Goal: Check status: Check status

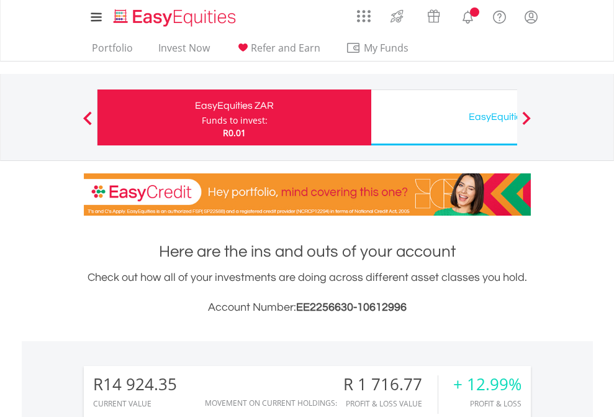
scroll to position [119, 195]
click at [202, 117] on div "Funds to invest:" at bounding box center [235, 120] width 66 height 12
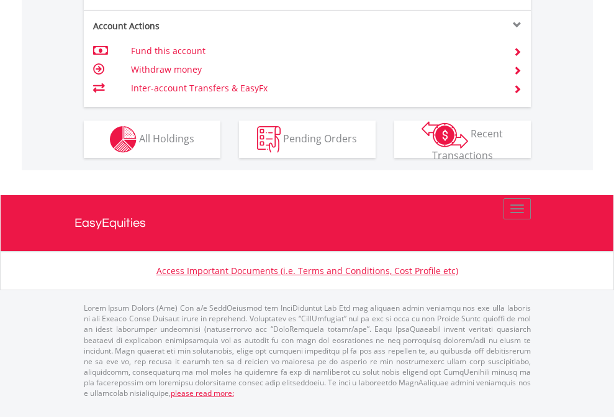
scroll to position [1191, 0]
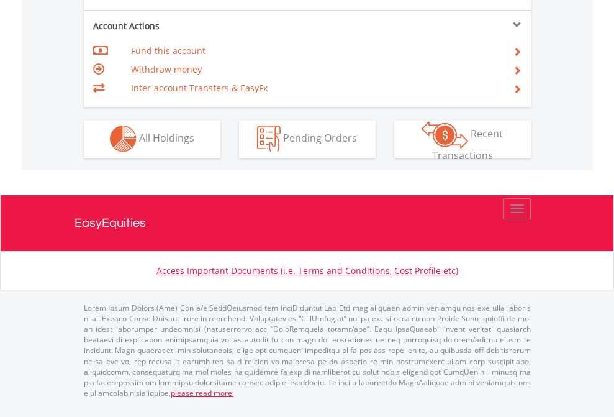
scroll to position [1162, 0]
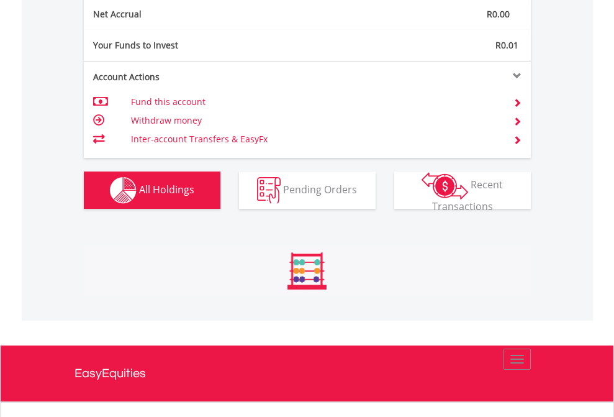
scroll to position [1406, 0]
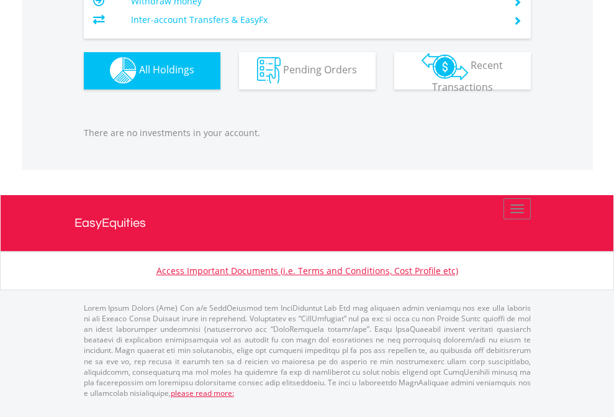
scroll to position [119, 195]
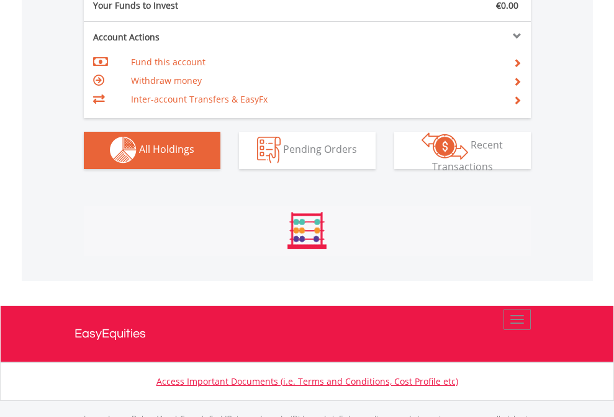
scroll to position [1230, 0]
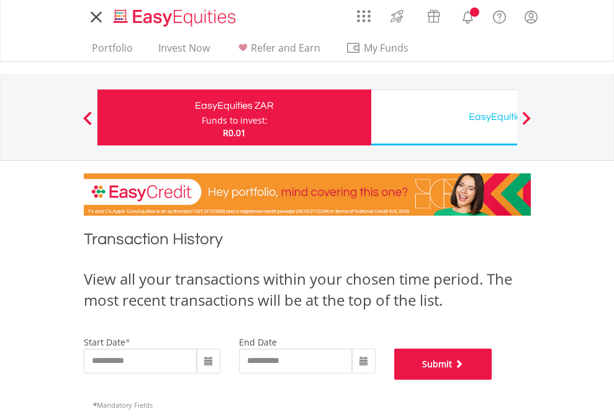
click at [493, 380] on button "Submit" at bounding box center [443, 363] width 98 height 31
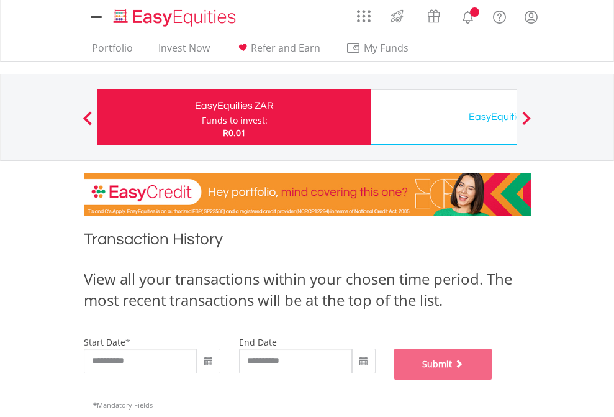
scroll to position [504, 0]
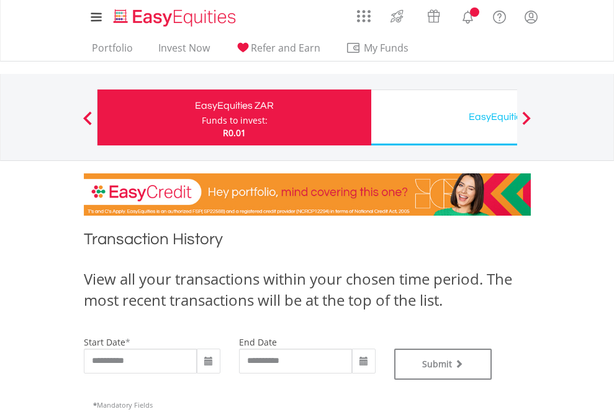
click at [444, 117] on div "EasyEquities USD" at bounding box center [508, 116] width 259 height 17
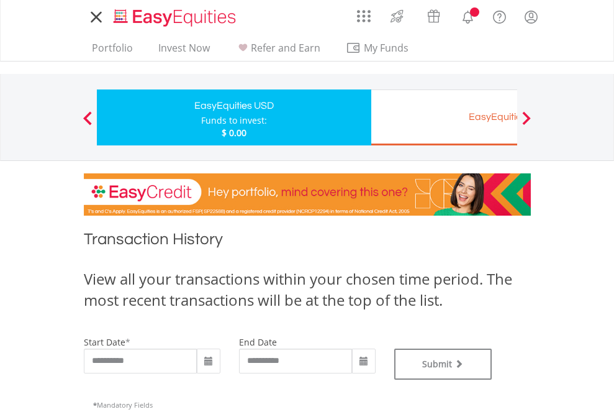
type input "**********"
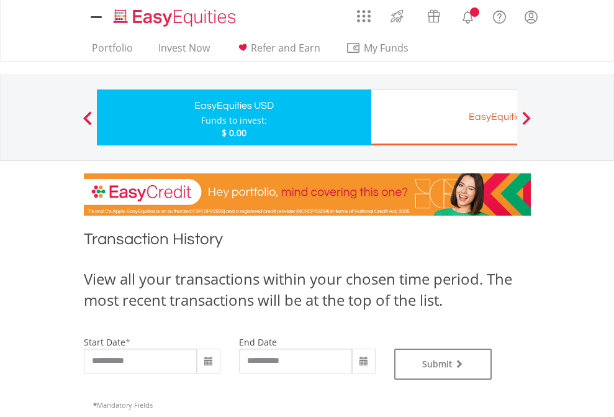
click at [444, 117] on div "EasyEquities EUR" at bounding box center [508, 116] width 259 height 17
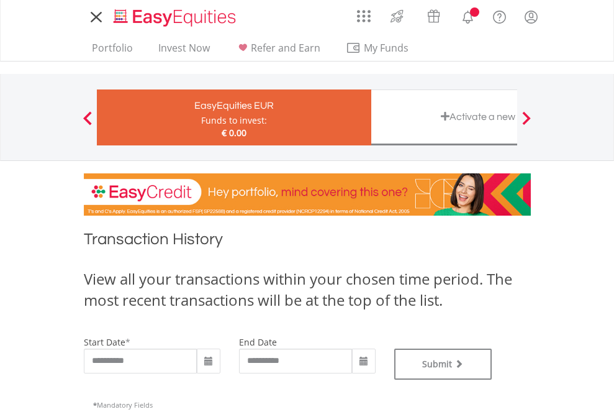
type input "**********"
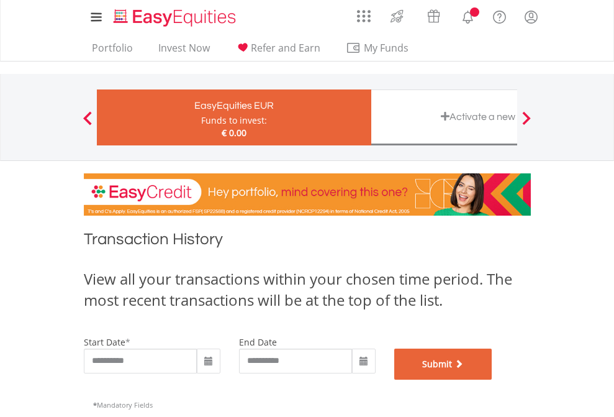
click at [493, 380] on button "Submit" at bounding box center [443, 363] width 98 height 31
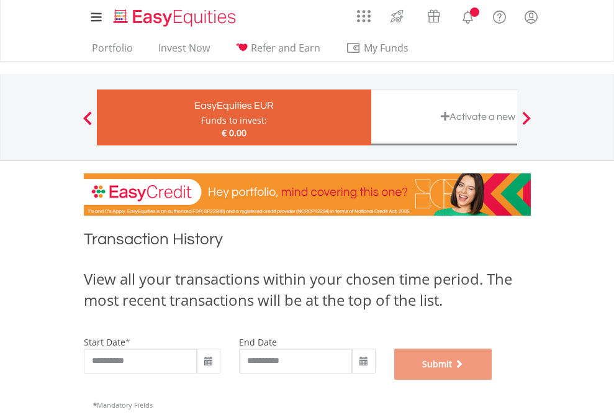
scroll to position [504, 0]
